Goal: Find contact information: Find contact information

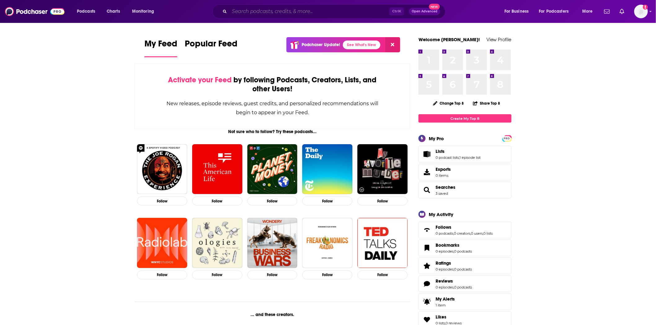
click at [296, 10] on input "Search podcasts, credits, & more..." at bounding box center [309, 12] width 160 height 10
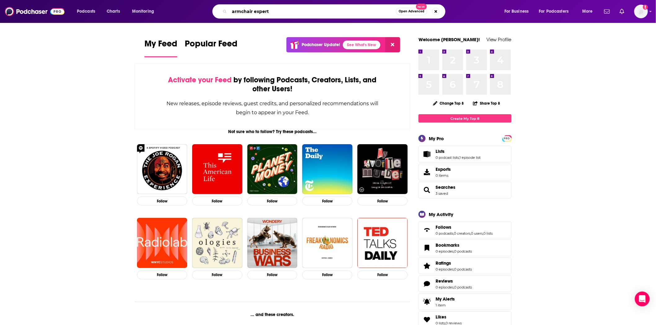
type input "armchair expert"
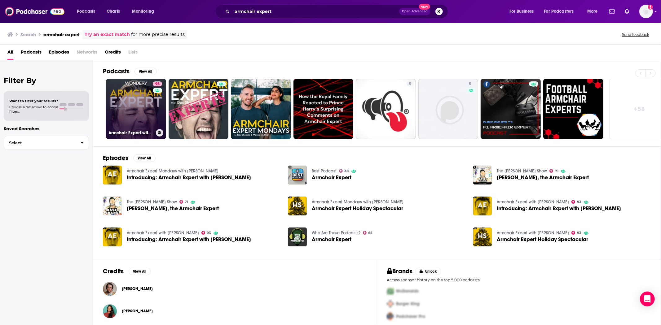
click at [138, 114] on link "93 Armchair Expert with [PERSON_NAME]" at bounding box center [136, 109] width 60 height 60
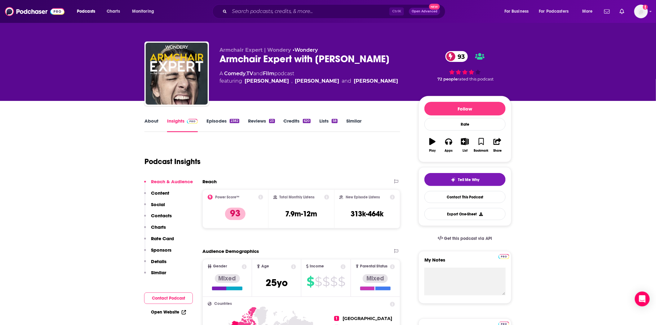
click at [297, 120] on link "Credits 620" at bounding box center [297, 125] width 27 height 14
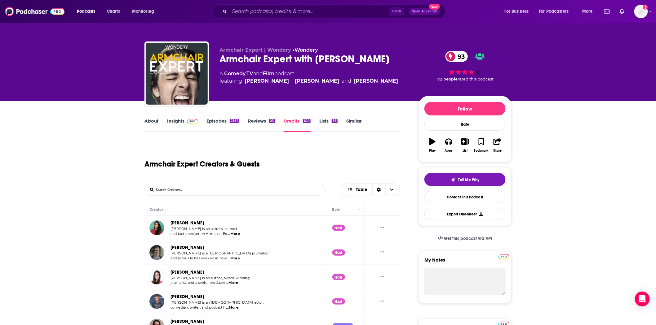
click at [153, 123] on link "About" at bounding box center [151, 125] width 14 height 14
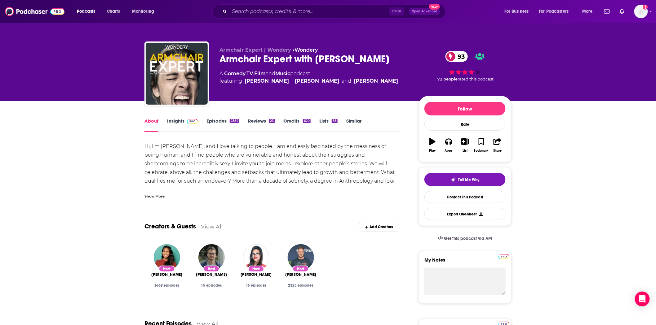
click at [178, 123] on link "Insights" at bounding box center [182, 125] width 31 height 14
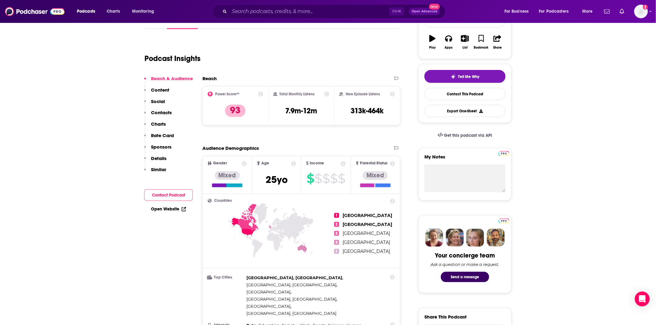
scroll to position [34, 0]
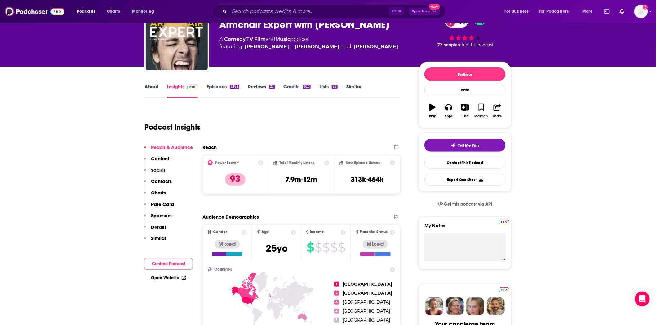
drag, startPoint x: 162, startPoint y: 157, endPoint x: 108, endPoint y: 158, distance: 54.6
click at [156, 182] on p "Contacts" at bounding box center [161, 182] width 21 height 6
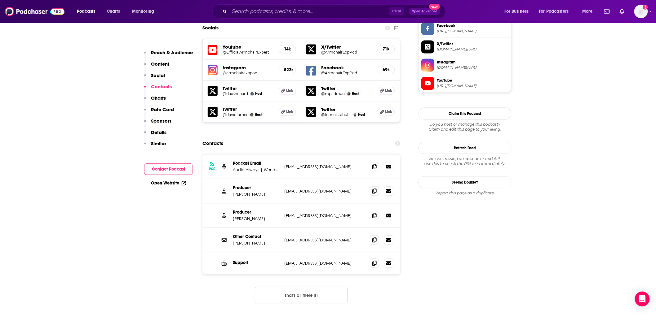
scroll to position [561, 0]
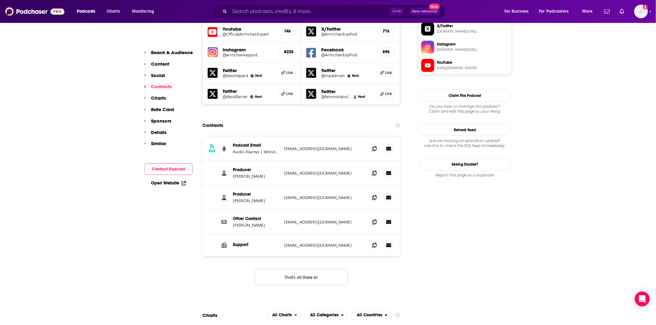
click at [294, 269] on button "That's all there is!" at bounding box center [301, 277] width 93 height 17
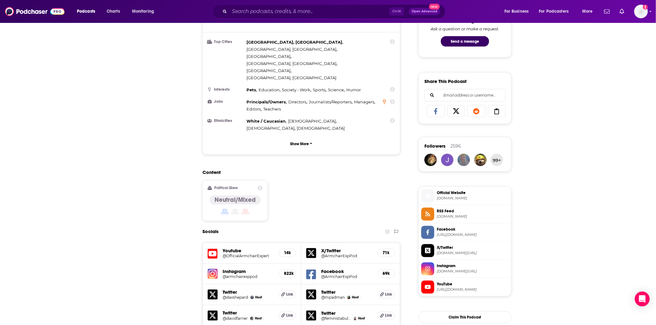
scroll to position [0, 0]
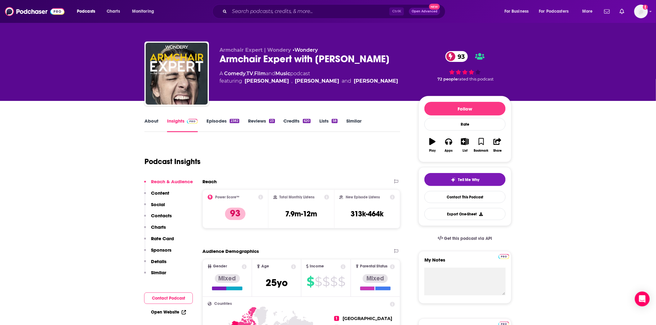
drag, startPoint x: 441, startPoint y: 288, endPoint x: 409, endPoint y: 220, distance: 74.7
click at [385, 155] on div "Podcast Insights" at bounding box center [269, 158] width 251 height 32
